Goal: Information Seeking & Learning: Compare options

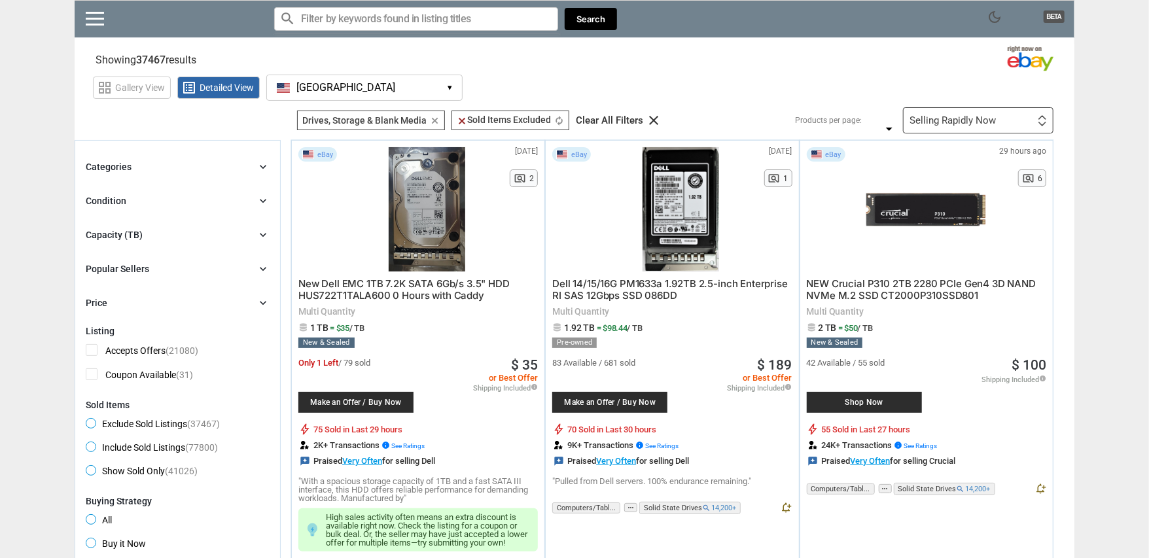
click at [147, 200] on div "Condition chevron_right" at bounding box center [178, 201] width 184 height 16
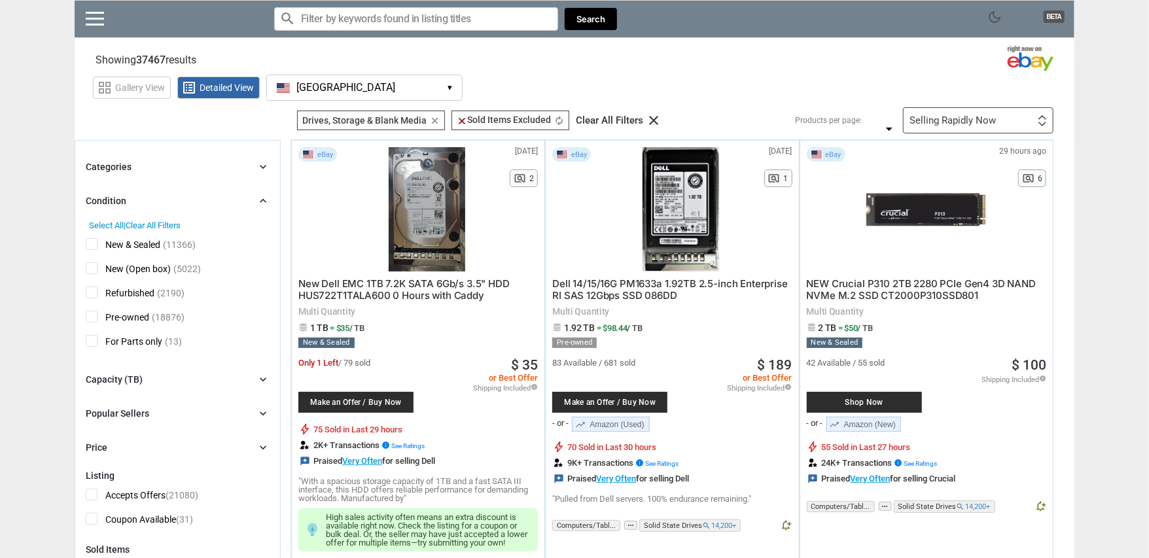
click at [98, 265] on span "New (Open box)" at bounding box center [128, 270] width 85 height 16
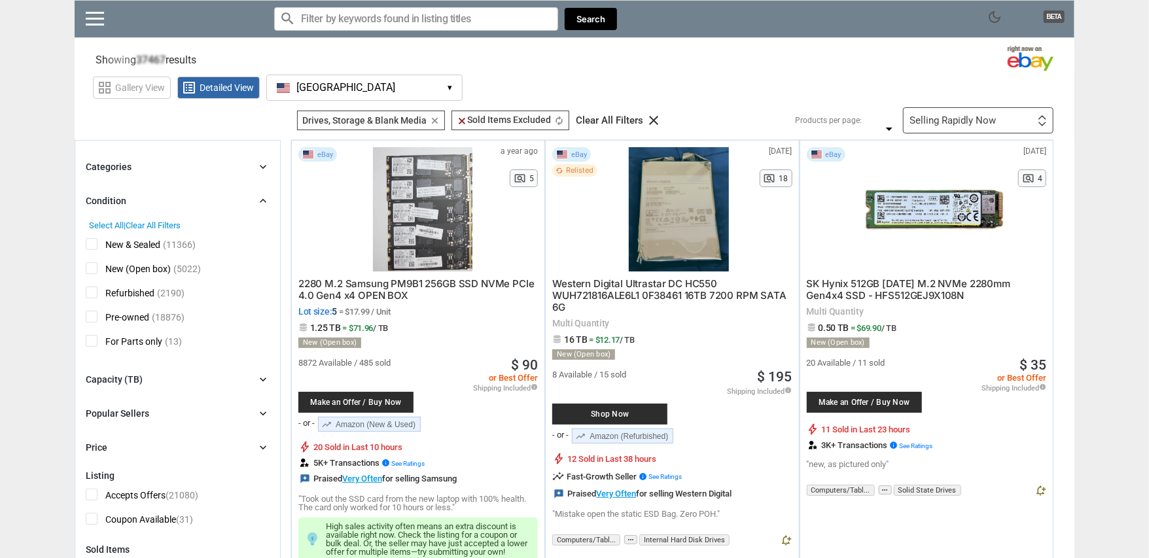
click at [95, 293] on span "Refurbished" at bounding box center [120, 295] width 69 height 16
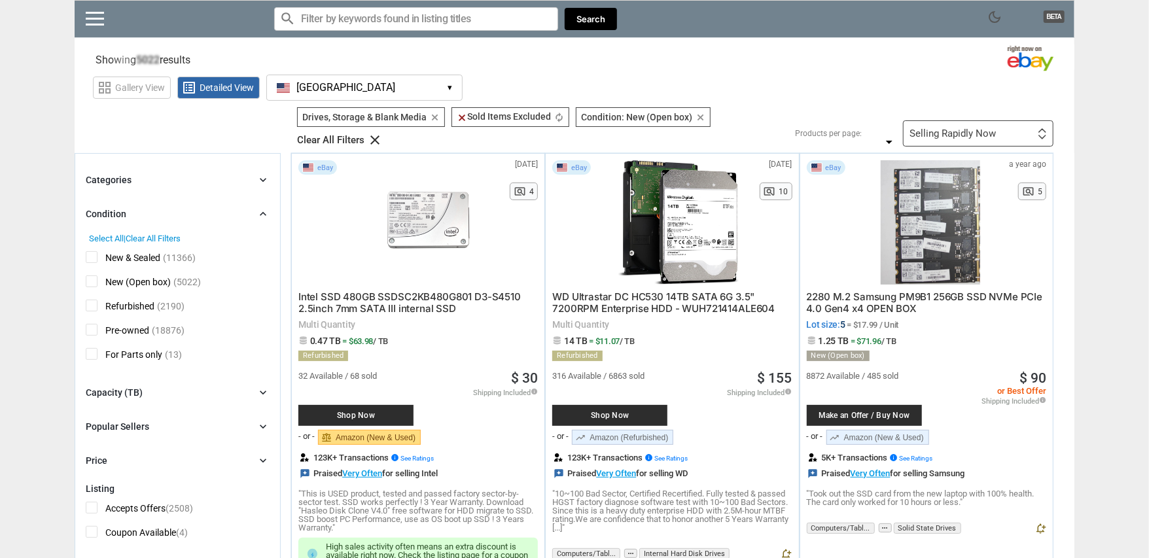
click at [355, 24] on input "Search for models" at bounding box center [416, 19] width 284 height 24
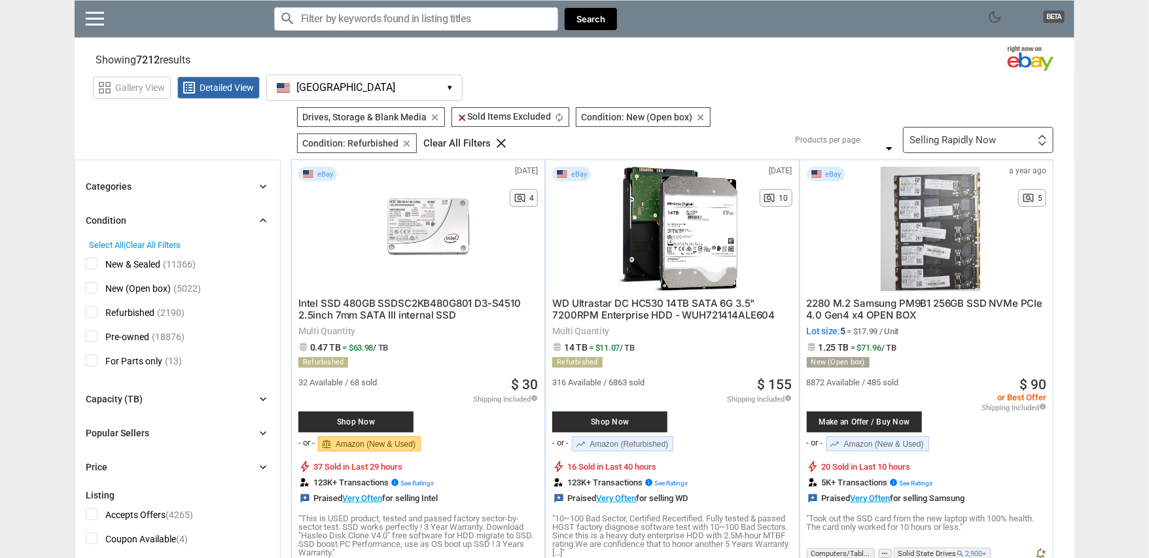
click at [166, 408] on div "Categories chevron_right search close Select All shown | Clear All shown Comput…" at bounding box center [178, 327] width 184 height 296
click at [165, 402] on div "Capacity (TB) chevron_right" at bounding box center [178, 399] width 184 height 16
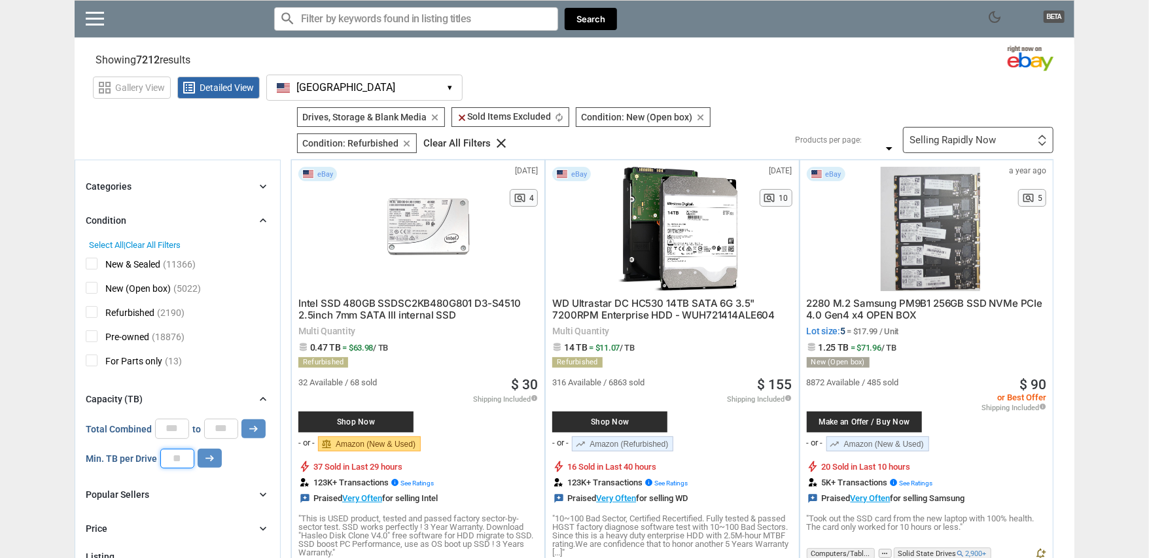
click at [169, 461] on input "number" at bounding box center [177, 459] width 34 height 20
type input "**"
click at [204, 458] on icon "arrow_right_alt" at bounding box center [210, 458] width 12 height 12
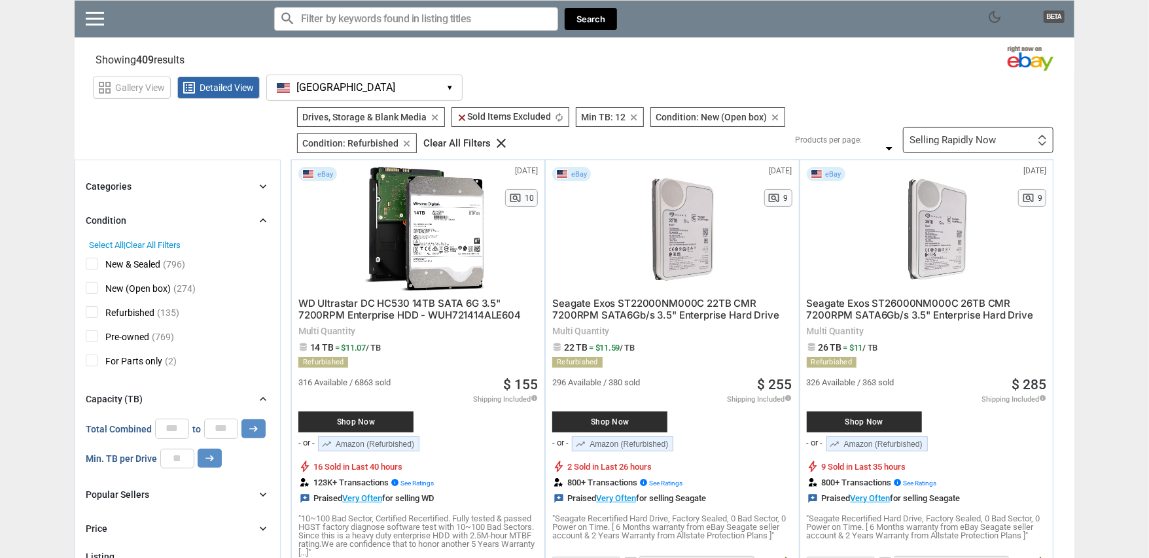
click at [345, 15] on input "Search for models" at bounding box center [416, 19] width 284 height 24
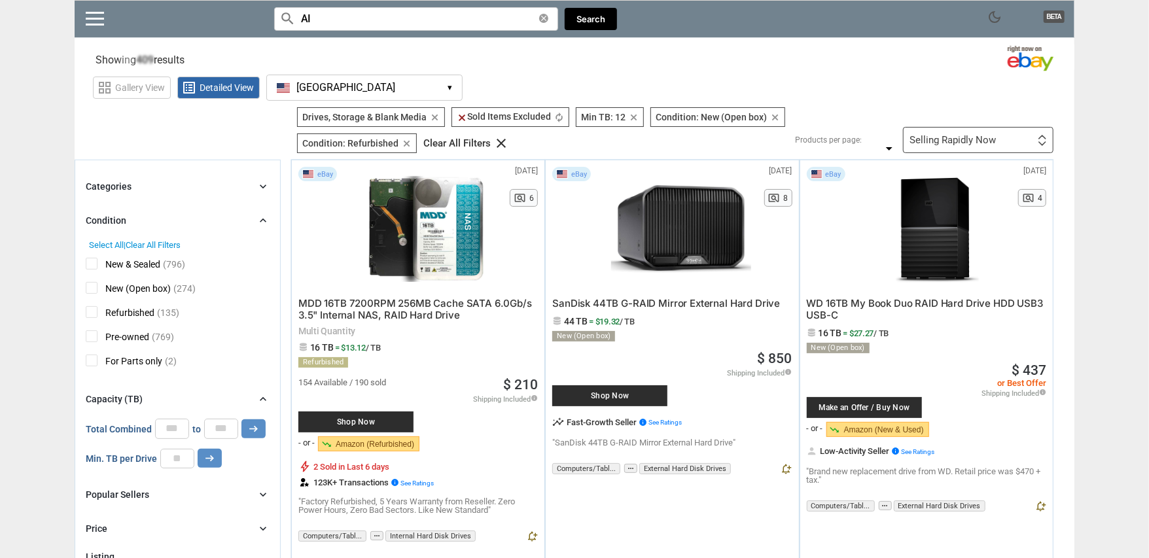
click at [351, 20] on input "AI" at bounding box center [416, 19] width 284 height 24
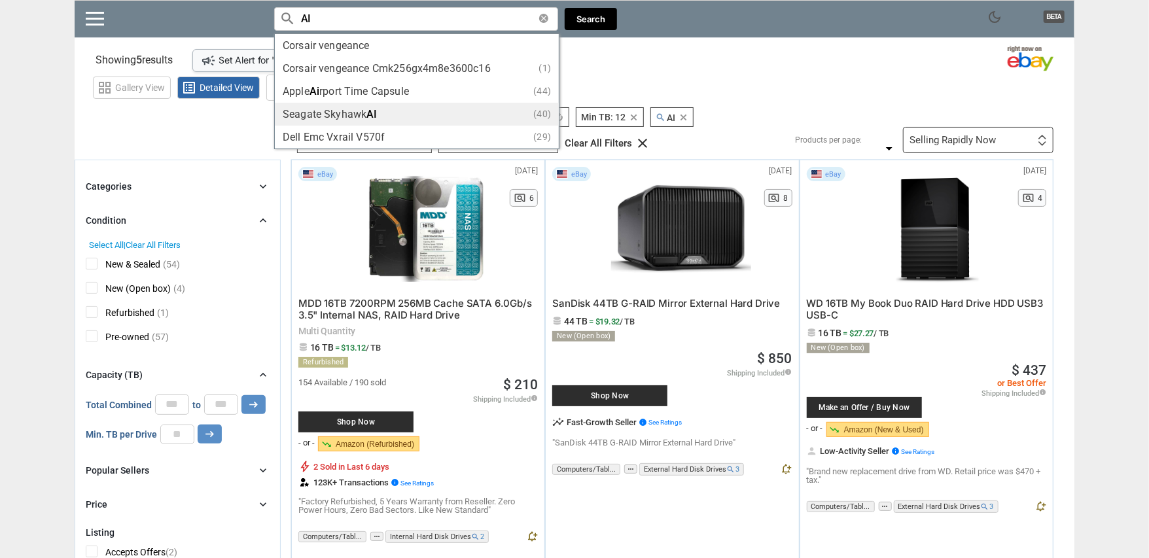
click at [378, 105] on li "Seagate Skyhawk AI (40)" at bounding box center [417, 114] width 284 height 23
type input "Seagate Skyhawk AI"
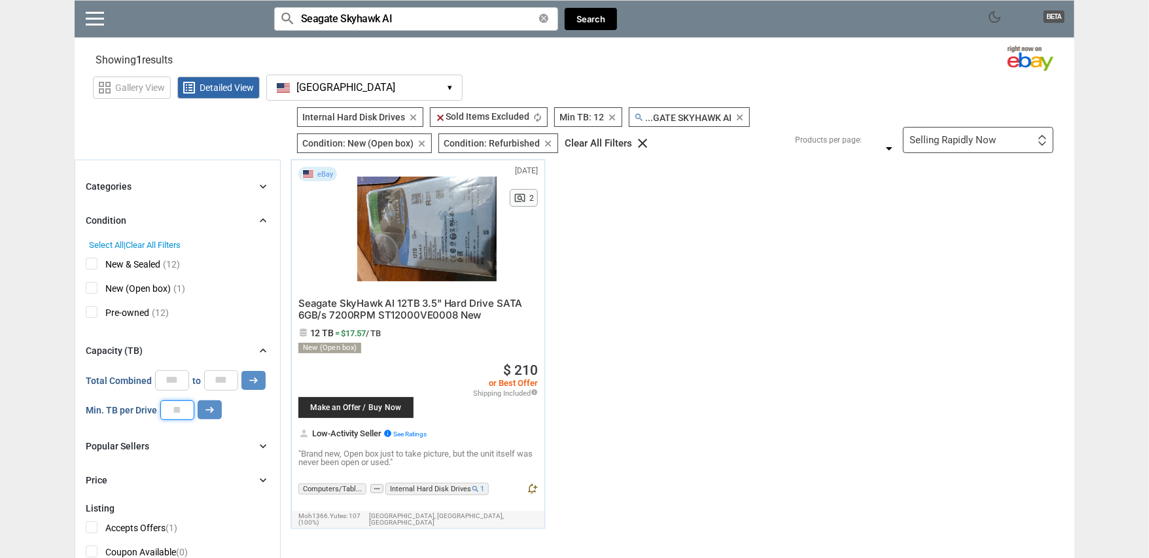
drag, startPoint x: 184, startPoint y: 410, endPoint x: 105, endPoint y: 406, distance: 79.3
click at [105, 406] on div "Min. TB per Drive ** arrow_right_alt" at bounding box center [154, 410] width 136 height 20
type input "*"
click at [218, 412] on button "arrow_right_alt" at bounding box center [210, 409] width 24 height 19
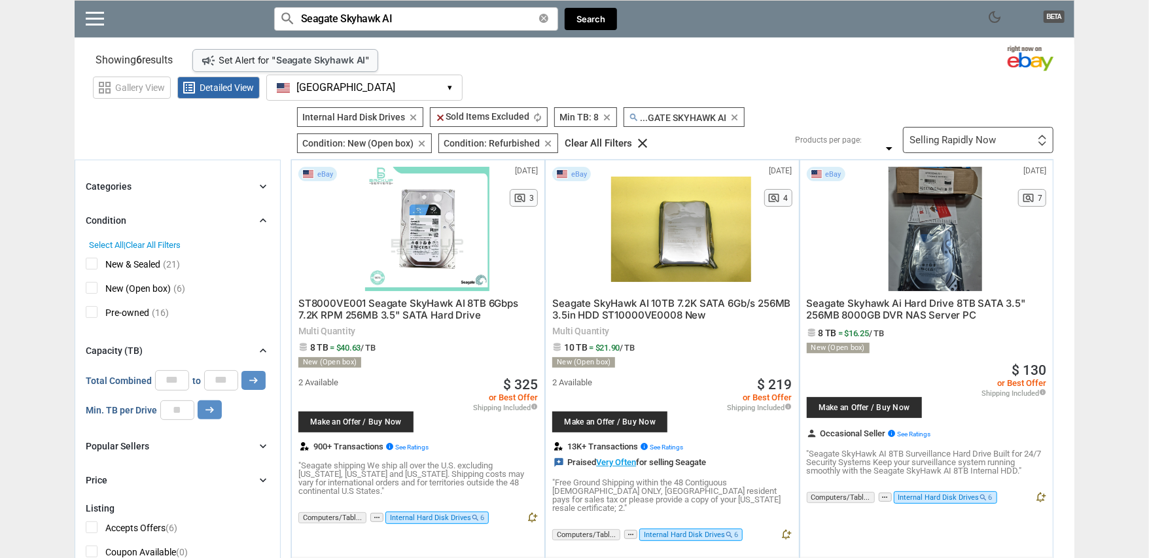
click at [97, 292] on span "New (Open box)" at bounding box center [128, 290] width 85 height 16
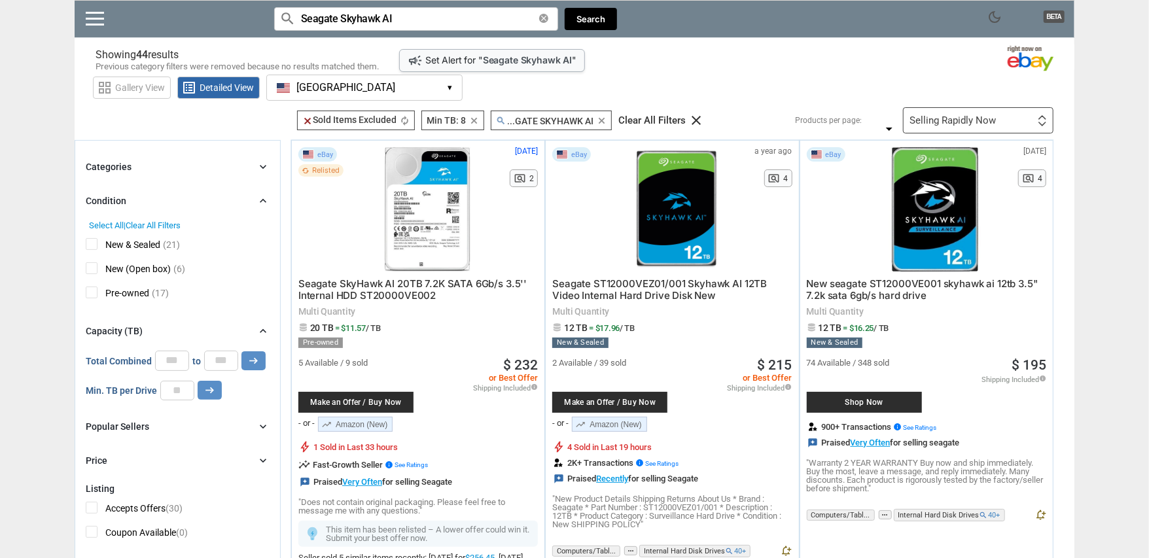
click at [128, 425] on div "Popular Sellers" at bounding box center [117, 426] width 63 height 13
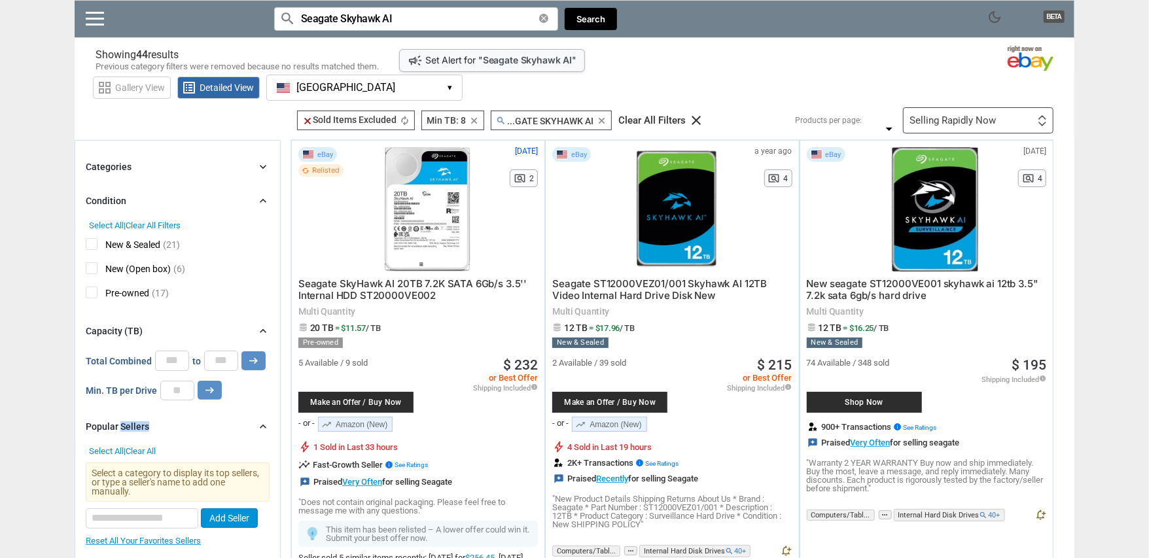
click at [128, 425] on div "Popular Sellers" at bounding box center [117, 426] width 63 height 13
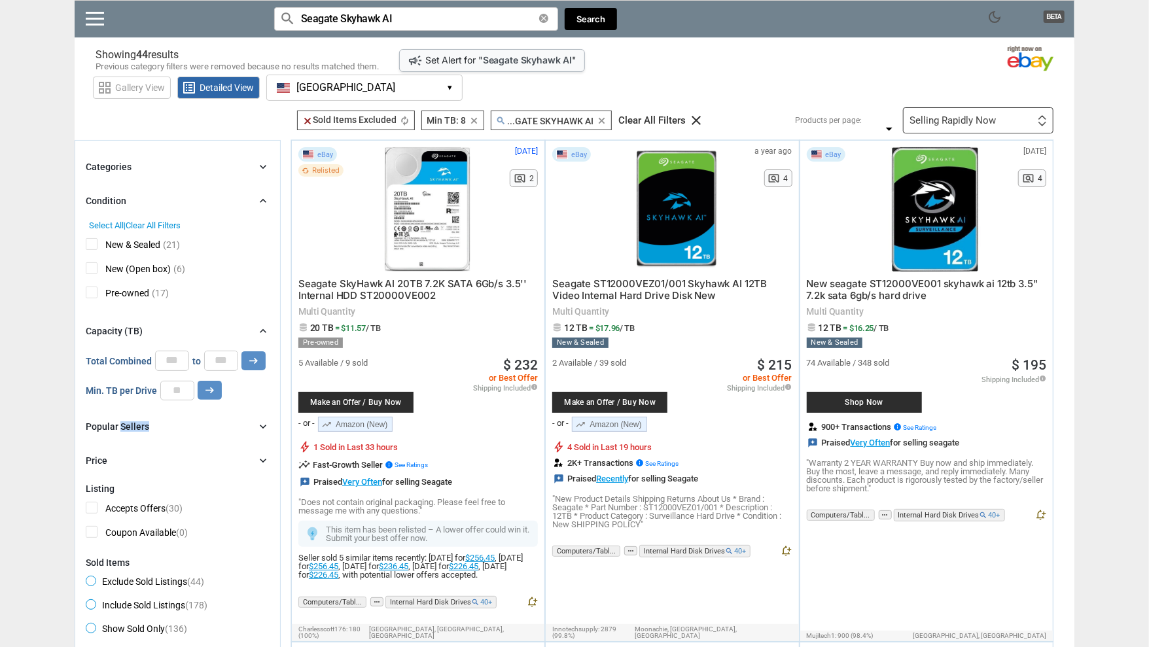
click at [466, 208] on div at bounding box center [426, 209] width 139 height 124
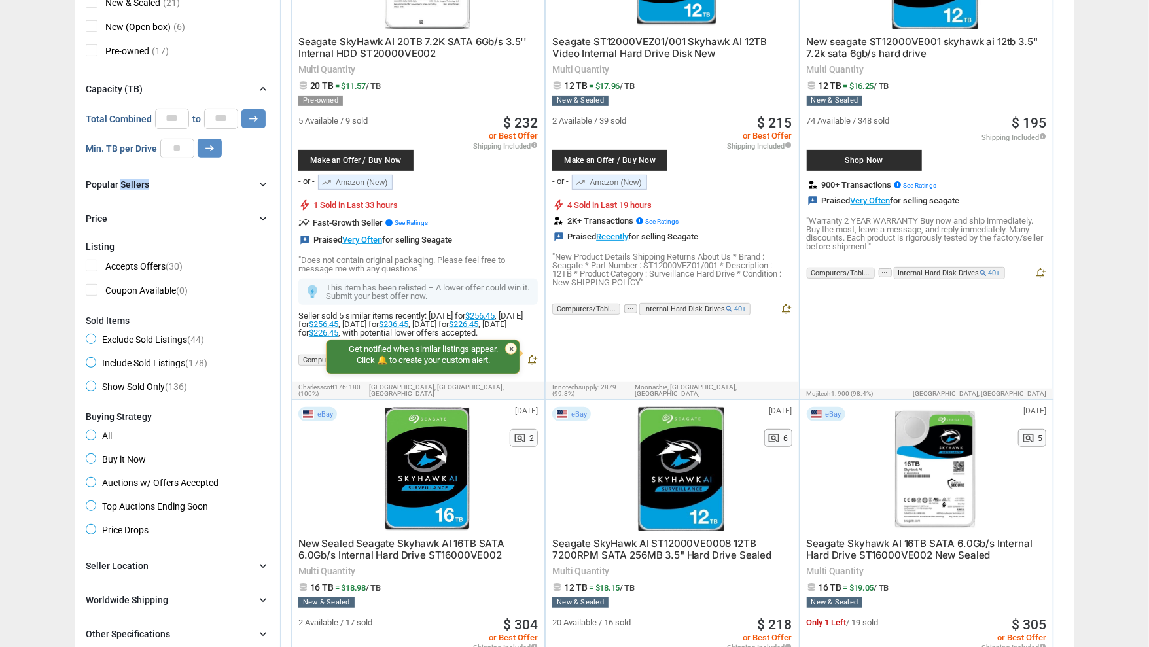
scroll to position [327, 0]
